Goal: Task Accomplishment & Management: Manage account settings

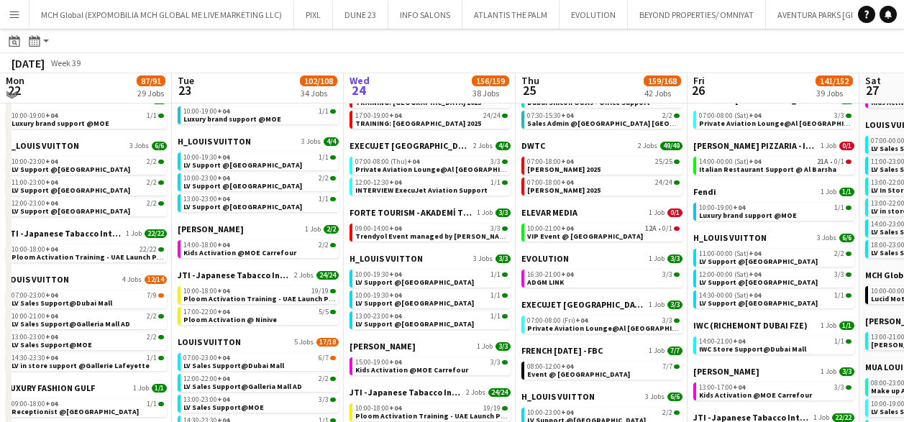
scroll to position [475, 0]
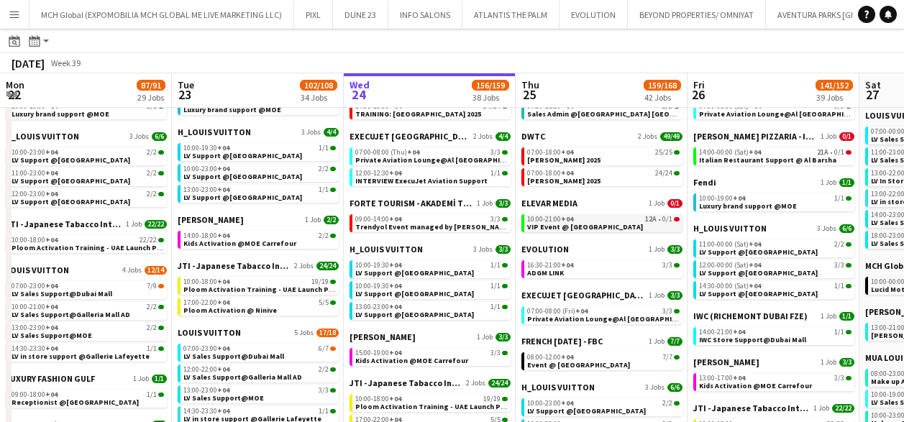
click at [547, 222] on span "VIP Event @ [GEOGRAPHIC_DATA]" at bounding box center [585, 226] width 116 height 9
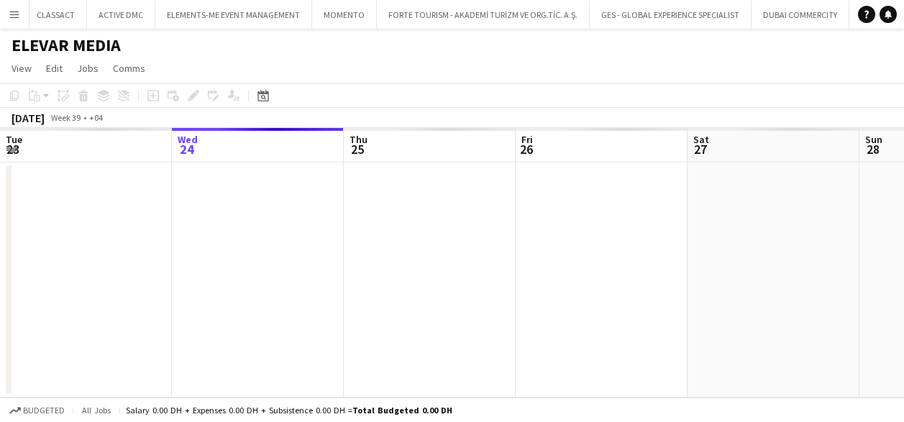
scroll to position [0, 495]
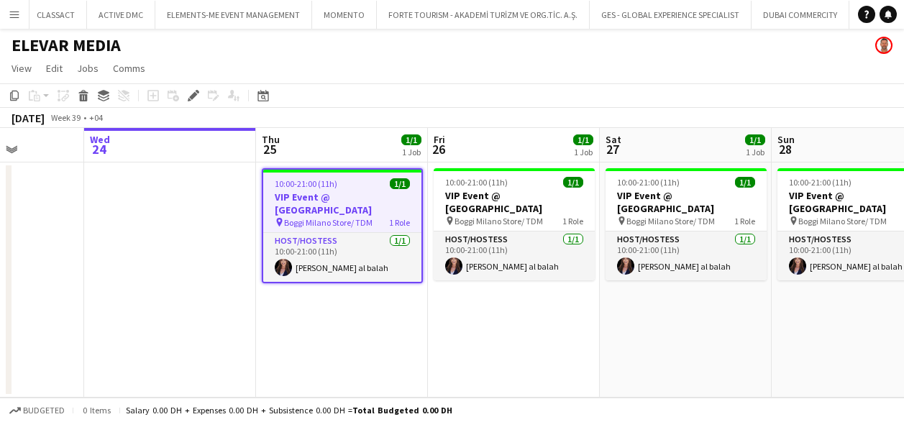
click at [337, 209] on h3 "VIP Event @ [GEOGRAPHIC_DATA]" at bounding box center [342, 204] width 158 height 26
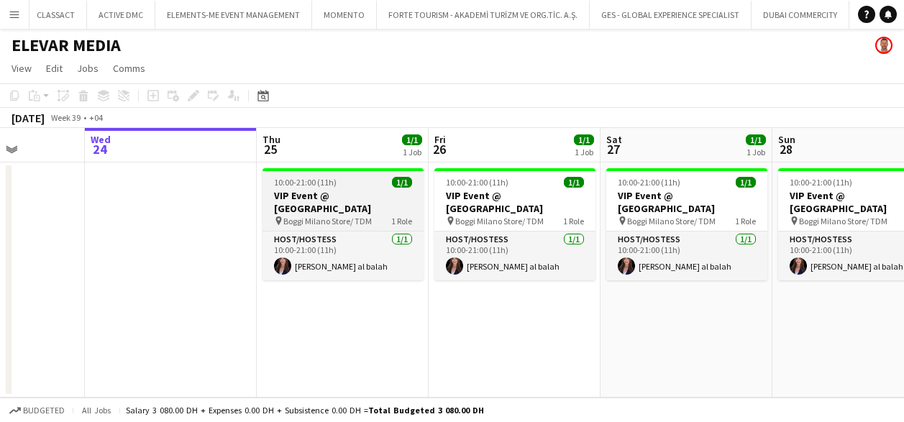
click at [330, 209] on h3 "VIP Event @ [GEOGRAPHIC_DATA]" at bounding box center [343, 202] width 161 height 26
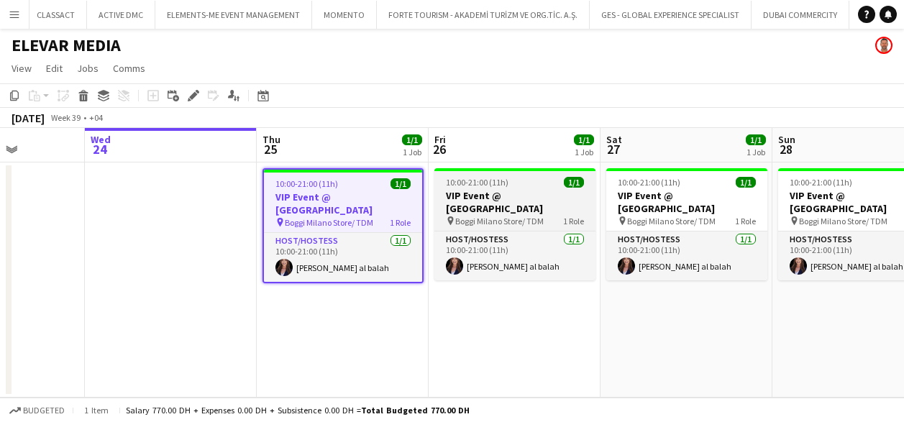
click at [523, 208] on h3 "VIP Event @ [GEOGRAPHIC_DATA]" at bounding box center [515, 202] width 161 height 26
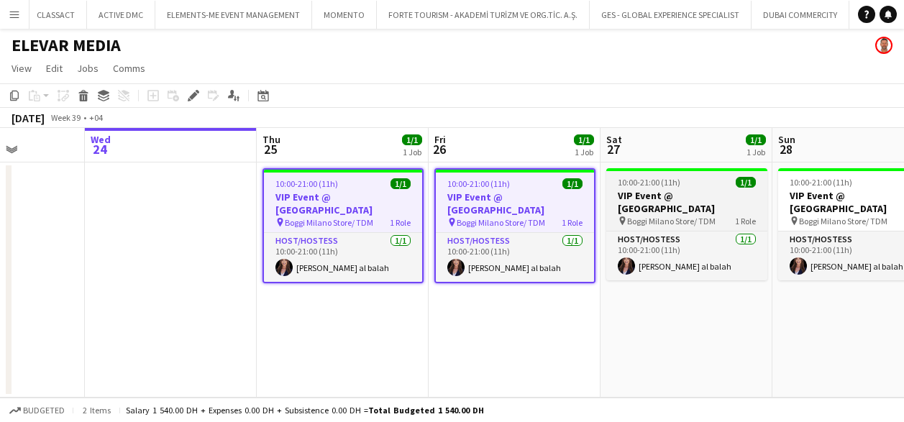
click at [653, 208] on h3 "VIP Event @ [GEOGRAPHIC_DATA]" at bounding box center [687, 202] width 161 height 26
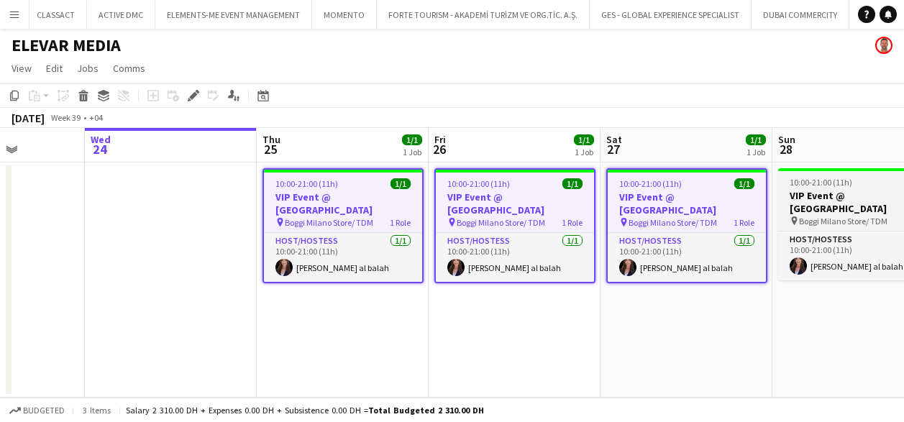
click at [837, 198] on h3 "VIP Event @ [GEOGRAPHIC_DATA]" at bounding box center [858, 202] width 161 height 26
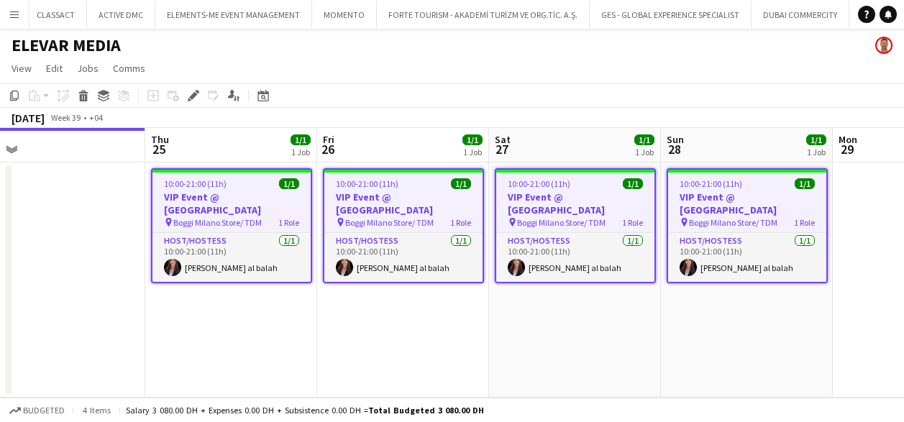
scroll to position [0, 545]
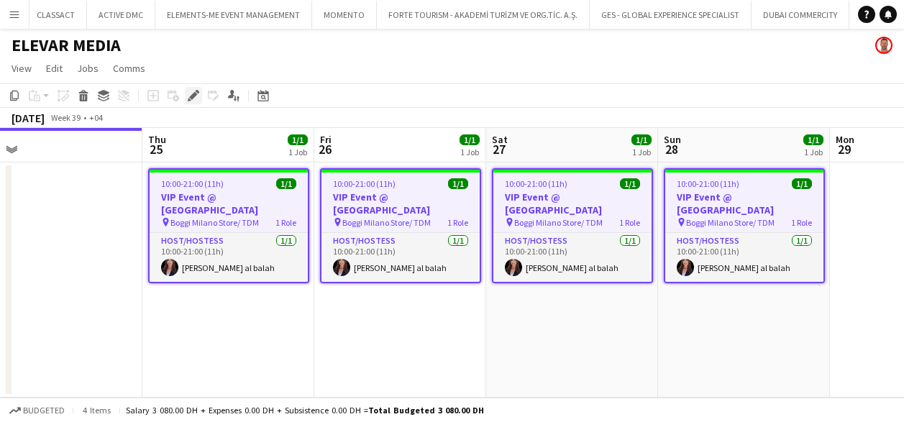
click at [192, 95] on icon at bounding box center [193, 96] width 8 height 8
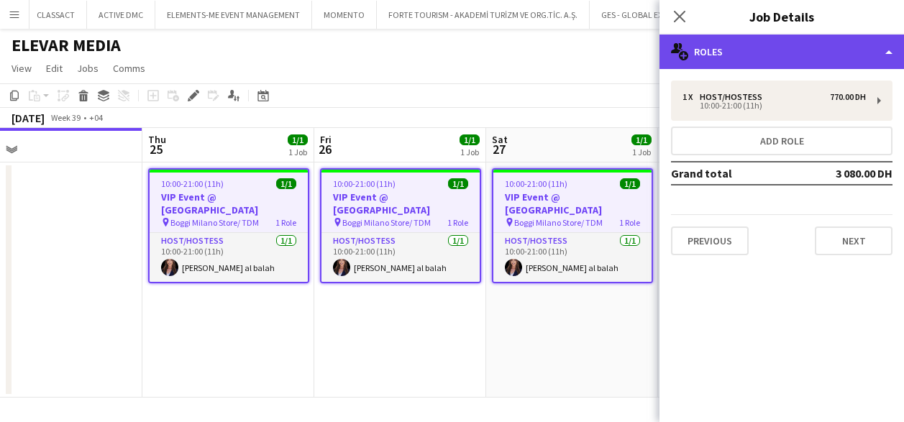
click at [727, 53] on div "multiple-users-add Roles" at bounding box center [782, 52] width 245 height 35
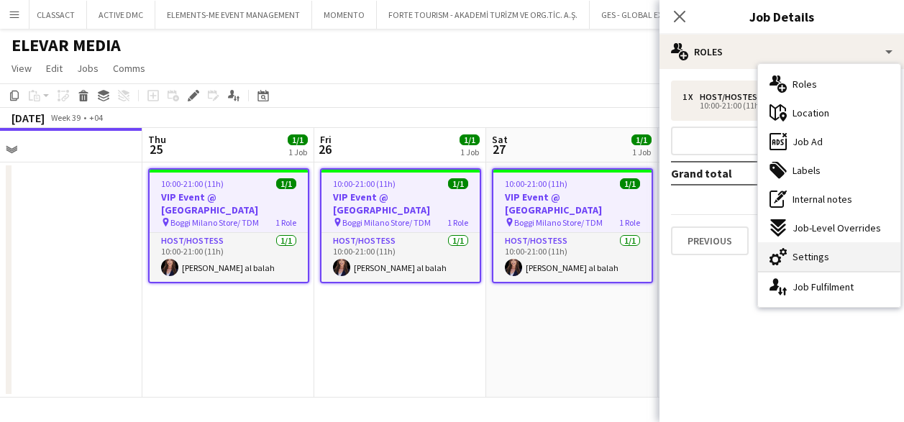
click at [813, 258] on span "Settings" at bounding box center [811, 256] width 37 height 13
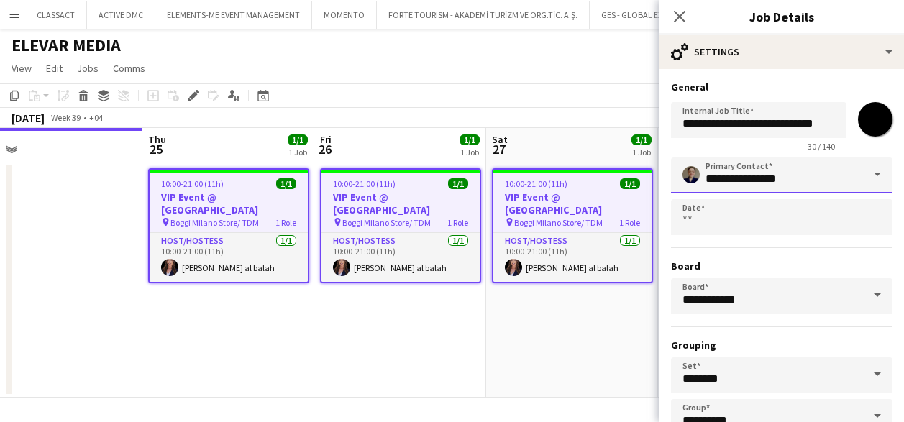
click at [827, 173] on input "**********" at bounding box center [782, 176] width 222 height 36
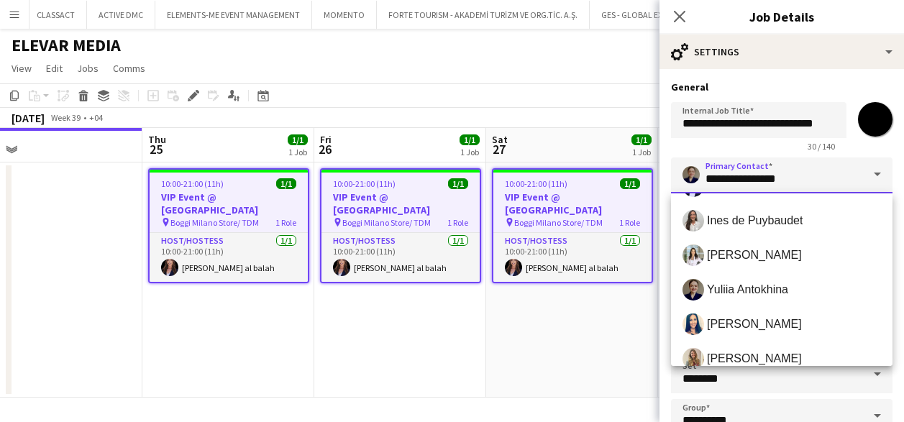
scroll to position [513, 0]
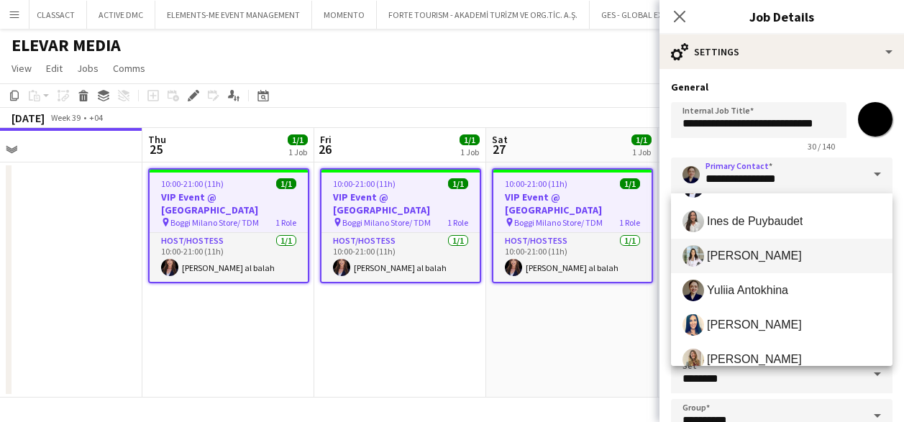
click at [747, 260] on span "Maristela Scott" at bounding box center [754, 256] width 95 height 14
type input "**********"
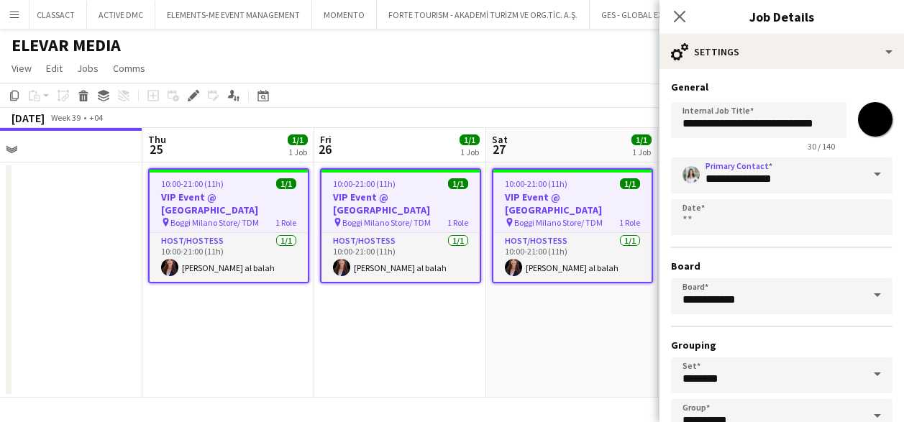
click at [869, 117] on input "*******" at bounding box center [876, 120] width 52 height 52
type input "*******"
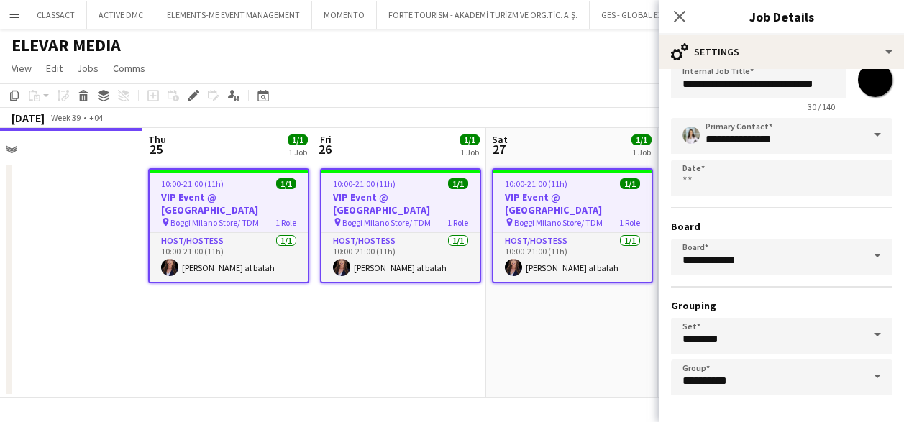
scroll to position [94, 0]
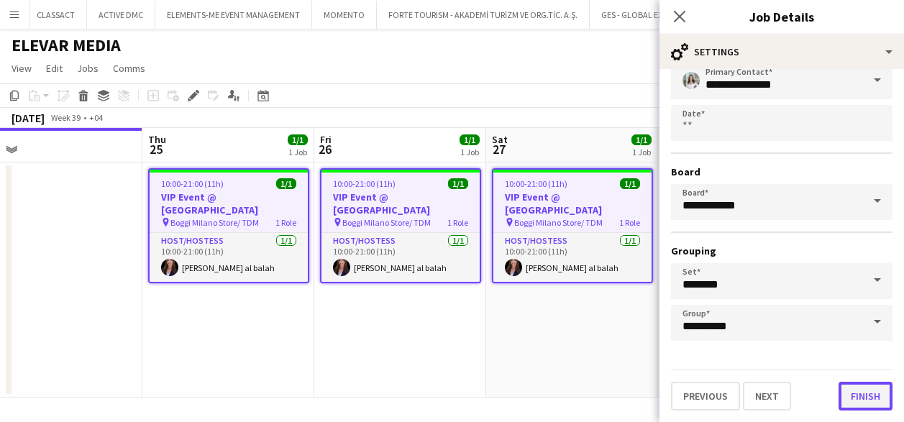
click at [857, 395] on button "Finish" at bounding box center [866, 396] width 54 height 29
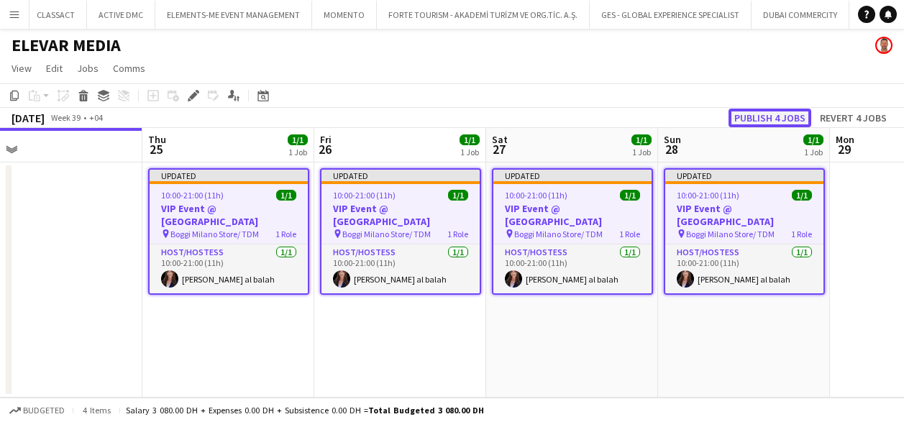
click at [759, 116] on button "Publish 4 jobs" at bounding box center [770, 118] width 83 height 19
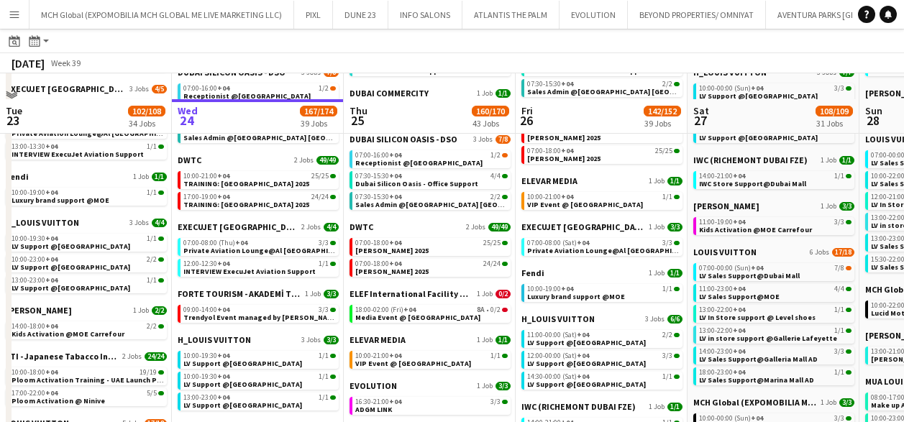
scroll to position [456, 0]
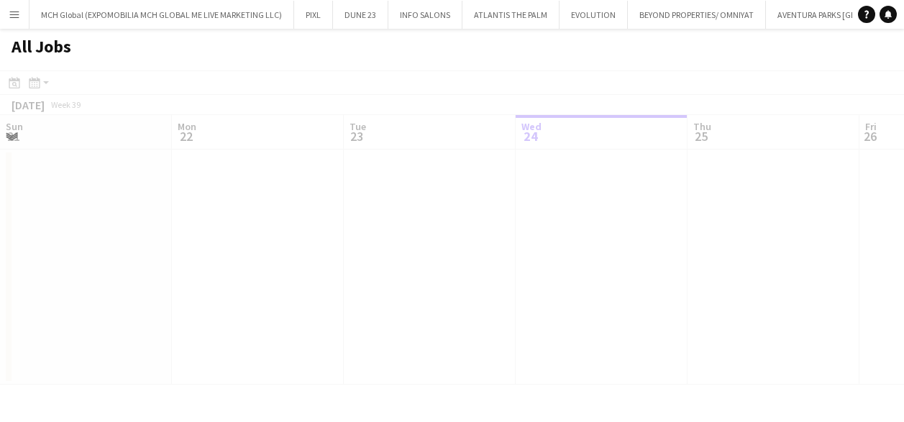
scroll to position [0, 344]
